Goal: Task Accomplishment & Management: Use online tool/utility

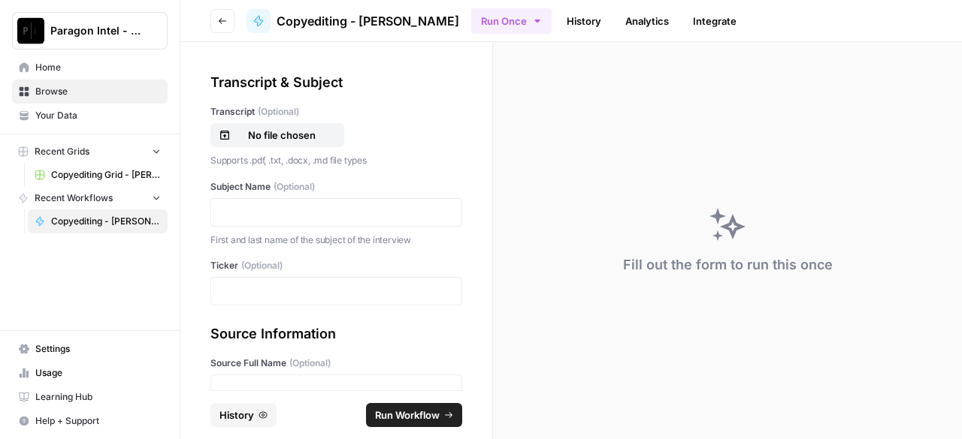
click at [102, 174] on span "Copyediting Grid - [PERSON_NAME]" at bounding box center [106, 175] width 110 height 14
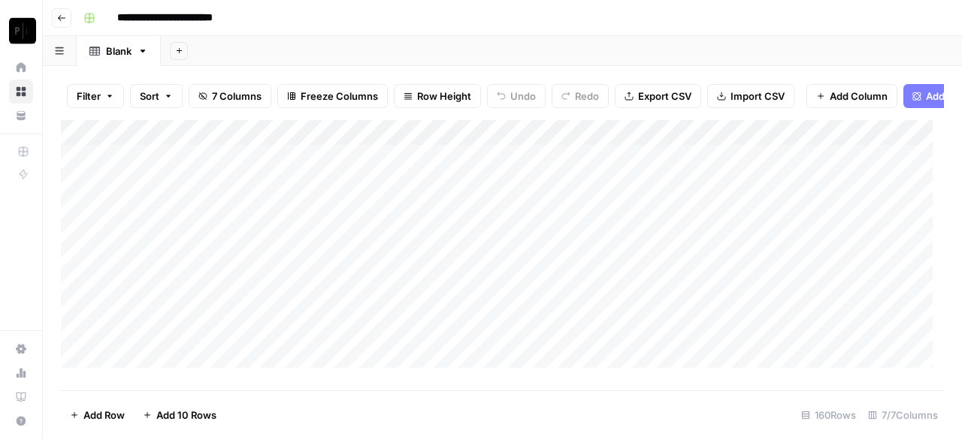
scroll to position [3888, 0]
click at [838, 309] on div "Add Column" at bounding box center [502, 249] width 883 height 259
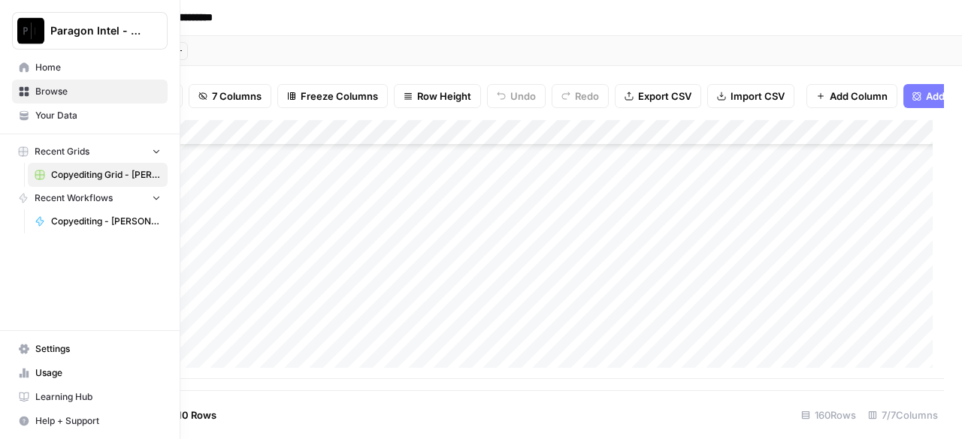
click at [61, 223] on span "Copyediting - [PERSON_NAME]" at bounding box center [106, 222] width 110 height 14
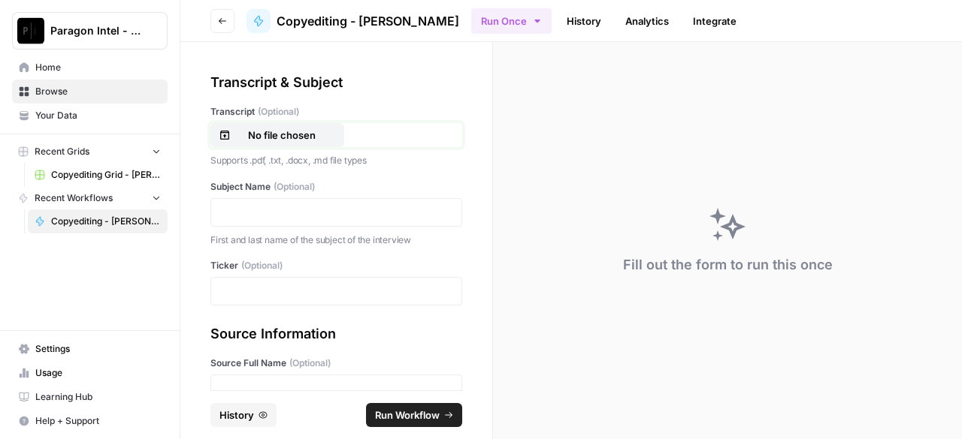
click at [283, 125] on button "No file chosen" at bounding box center [277, 135] width 134 height 24
click at [303, 210] on p at bounding box center [336, 212] width 232 height 15
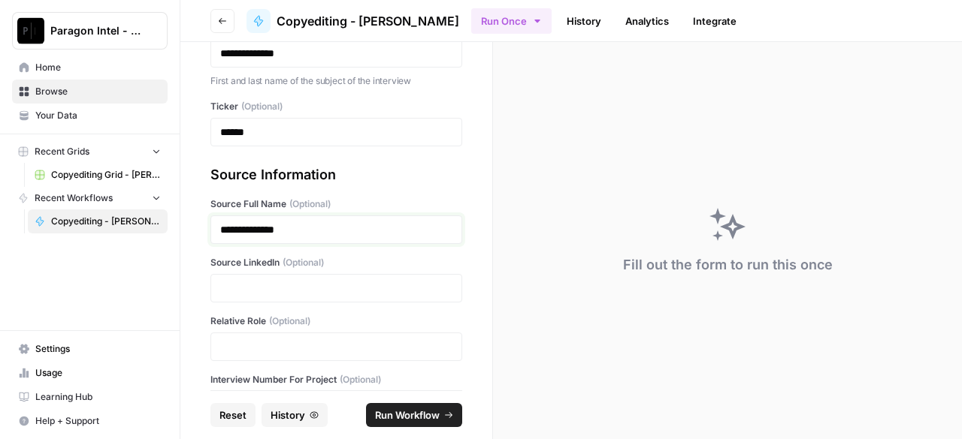
scroll to position [230, 0]
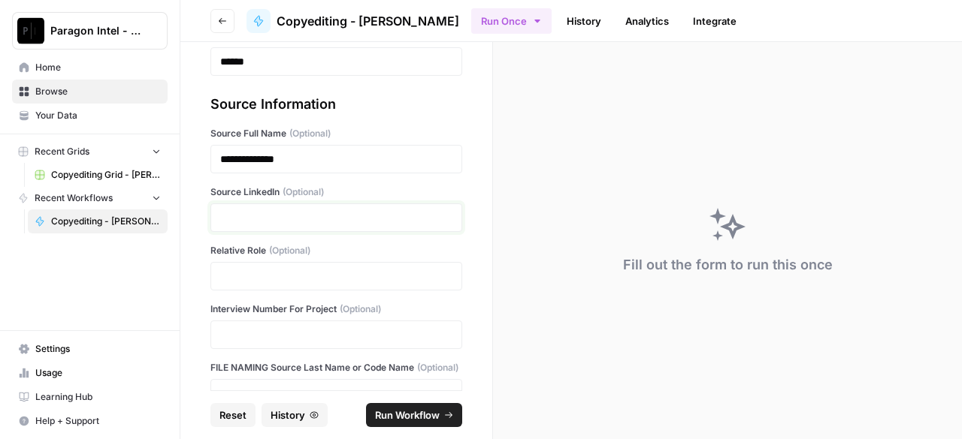
click at [282, 219] on p at bounding box center [336, 217] width 232 height 15
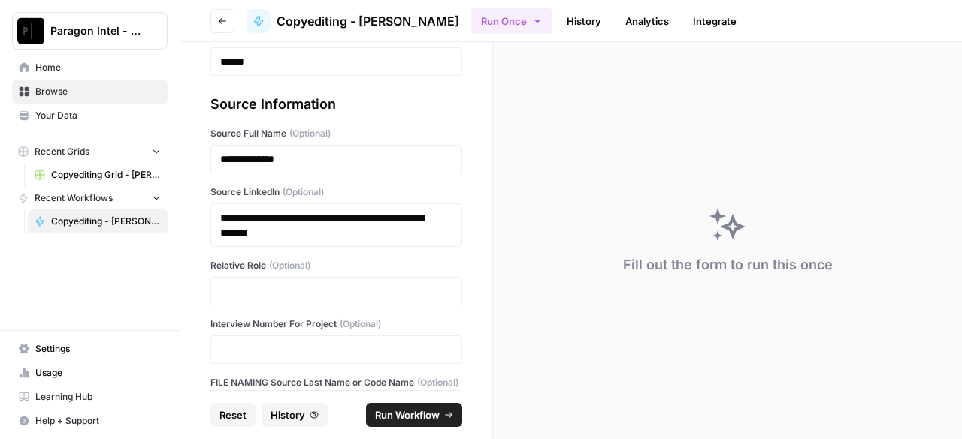
click at [287, 281] on div at bounding box center [336, 291] width 252 height 29
click at [305, 291] on p at bounding box center [336, 291] width 232 height 15
click at [261, 298] on div at bounding box center [336, 291] width 252 height 29
drag, startPoint x: 261, startPoint y: 298, endPoint x: 228, endPoint y: 272, distance: 42.8
click at [228, 272] on label "Relative Role (Optional)" at bounding box center [336, 266] width 252 height 14
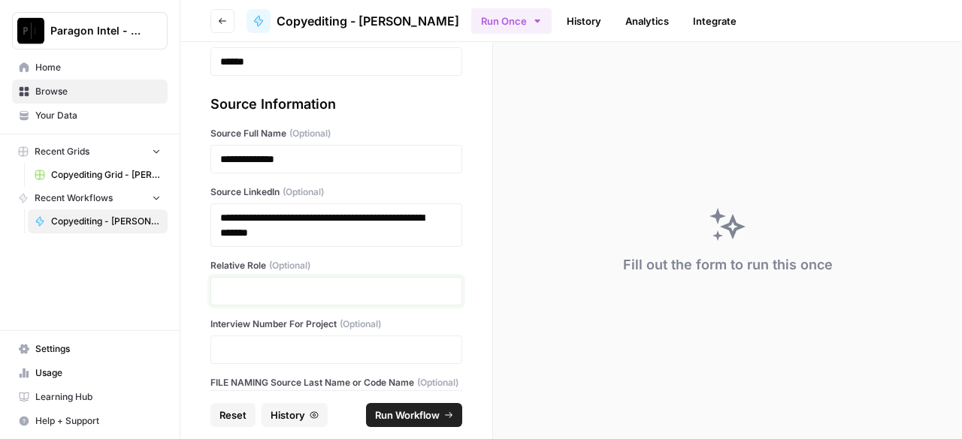
click at [238, 292] on p at bounding box center [336, 291] width 232 height 15
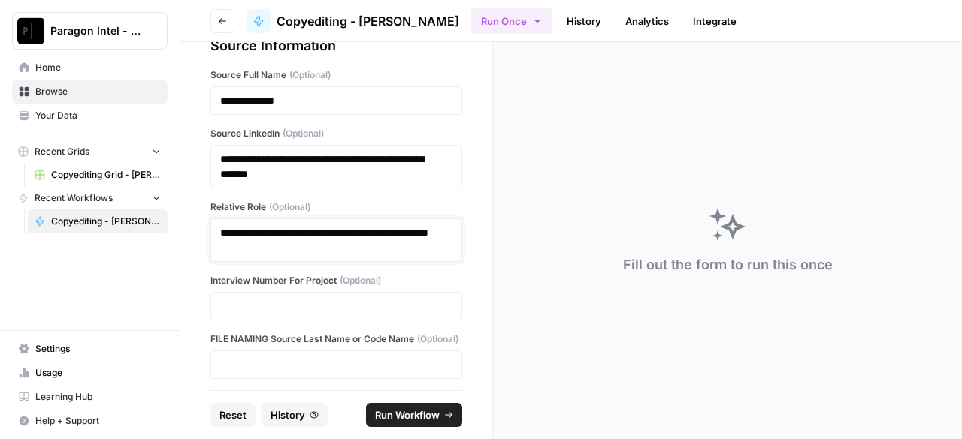
scroll to position [309, 0]
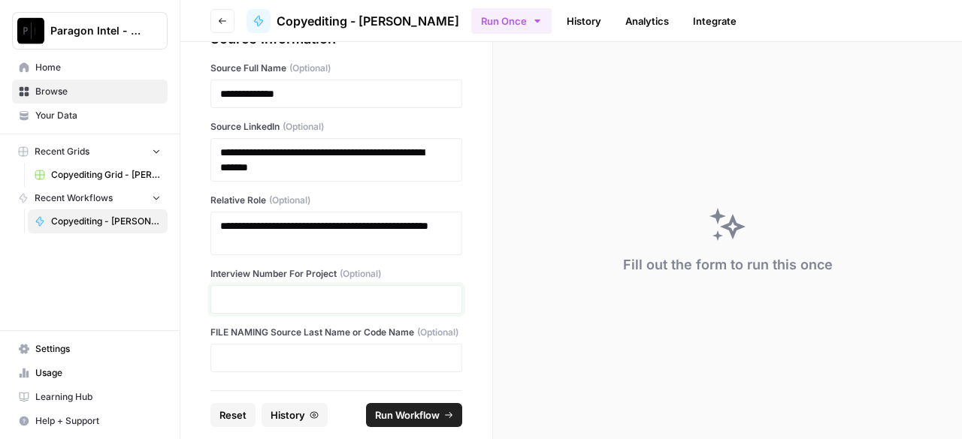
click at [300, 292] on p at bounding box center [336, 299] width 232 height 15
click at [286, 353] on p at bounding box center [336, 358] width 232 height 15
click at [386, 409] on span "Run Workflow" at bounding box center [407, 415] width 65 height 15
